Goal: Register for event/course

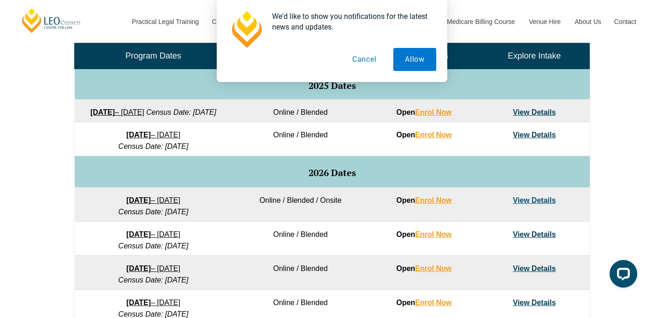
click at [358, 60] on button "Cancel" at bounding box center [364, 59] width 47 height 23
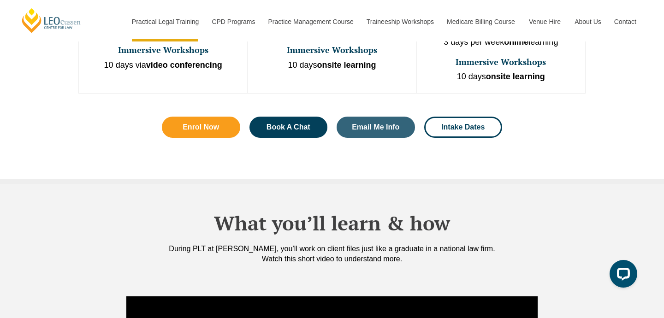
scroll to position [692, 0]
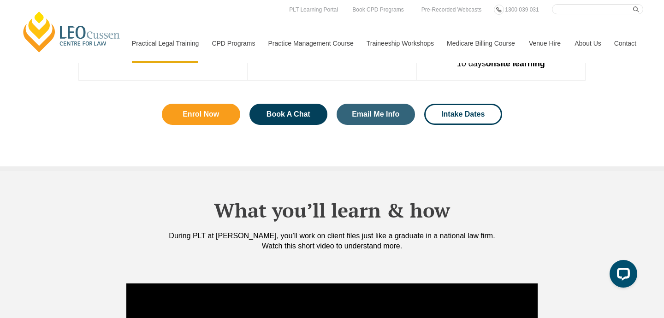
click at [457, 107] on div "Enrol Now Book A Chat Email Me Info Intake Dates" at bounding box center [332, 114] width 368 height 49
click at [455, 111] on span "Intake Dates" at bounding box center [462, 114] width 43 height 7
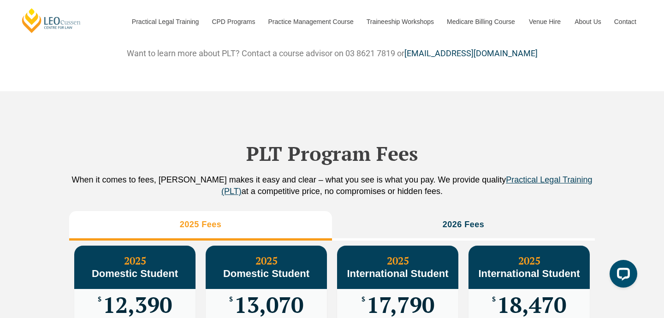
scroll to position [775, 0]
